Goal: Transaction & Acquisition: Purchase product/service

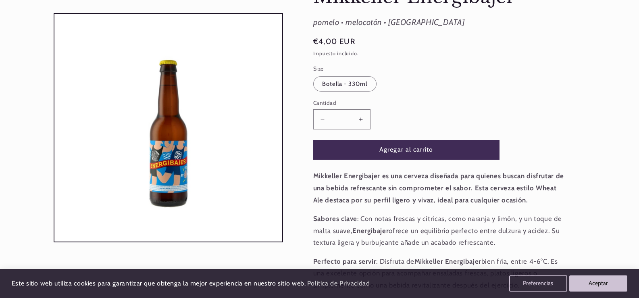
scroll to position [121, 0]
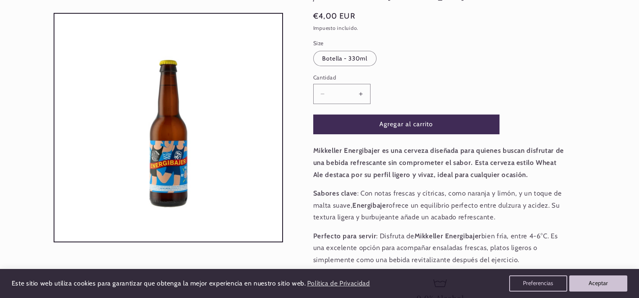
click at [370, 104] on button "Aumentar cantidad para Mikkeller Energibajer" at bounding box center [361, 94] width 18 height 20
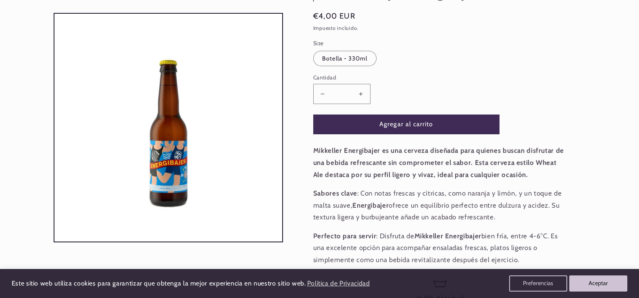
click at [370, 104] on button "Aumentar cantidad para Mikkeller Energibajer" at bounding box center [361, 94] width 18 height 20
click at [384, 134] on button "Agregar al carrito" at bounding box center [406, 125] width 186 height 20
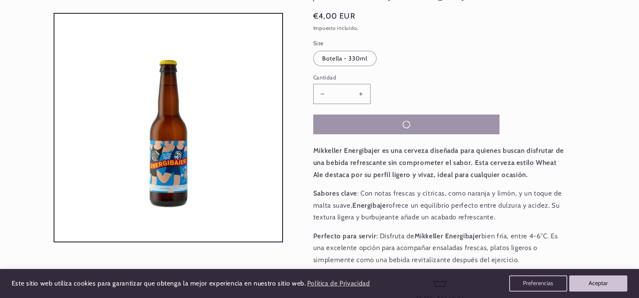
type input "*"
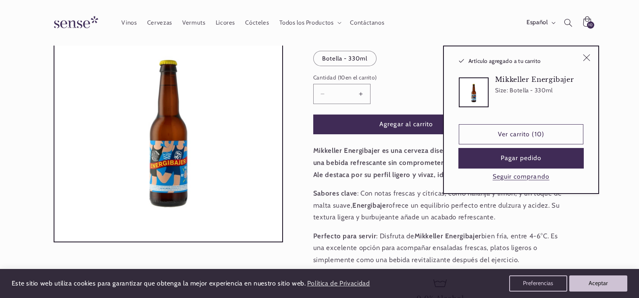
scroll to position [0, 576]
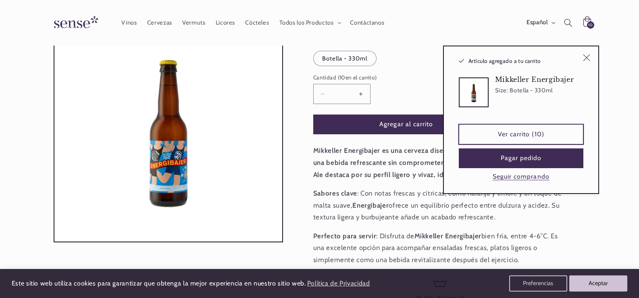
click at [522, 144] on link "Ver carrito (10)" at bounding box center [521, 134] width 125 height 20
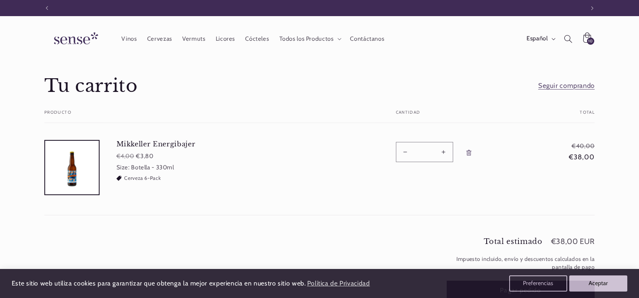
scroll to position [0, 576]
